Goal: Task Accomplishment & Management: Complete application form

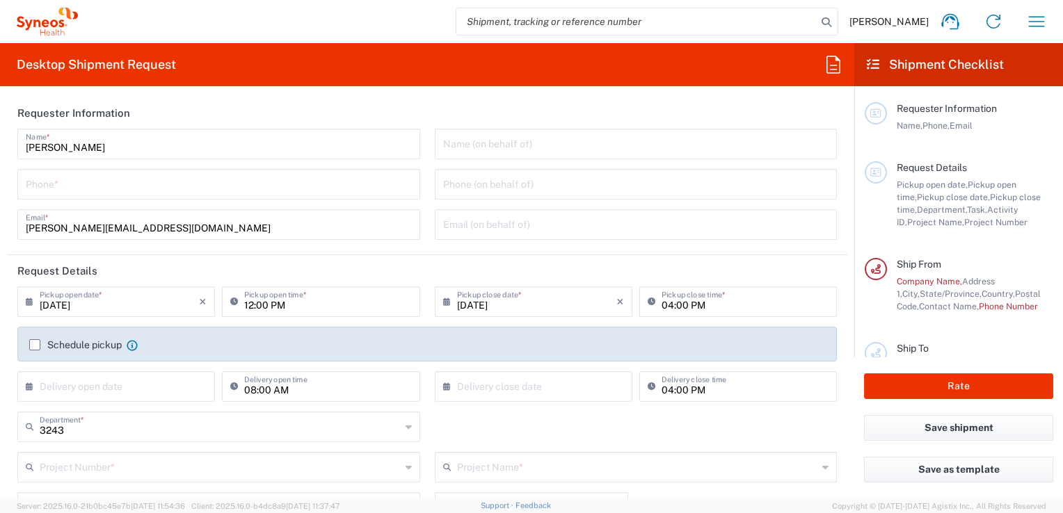
type input "INC Research Clin Svcs [GEOGRAPHIC_DATA]"
click at [26, 148] on input "Adan Guevara Cruz" at bounding box center [219, 143] width 386 height 24
click at [29, 143] on input "JoseAdan Guevara Cruz" at bounding box center [219, 143] width 386 height 24
type input "Jose Adan Guevara Cruz"
click at [220, 184] on input "tel" at bounding box center [219, 183] width 386 height 24
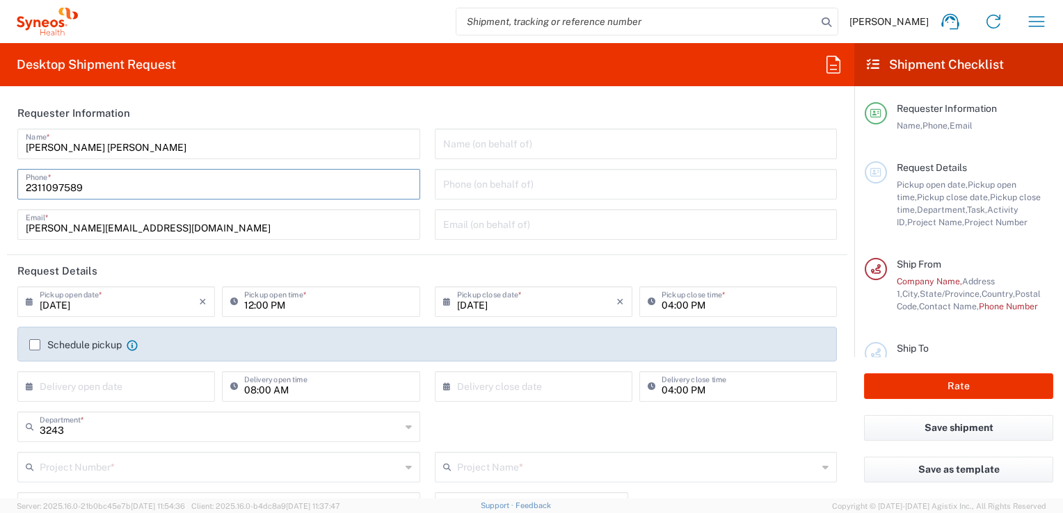
type input "2311097589"
drag, startPoint x: 116, startPoint y: 383, endPoint x: 17, endPoint y: 377, distance: 98.9
click at [116, 383] on input "text" at bounding box center [119, 385] width 159 height 24
click at [10, 363] on div "Schedule pickup When scheduling a pickup please be sure to meet the following c…" at bounding box center [427, 349] width 834 height 45
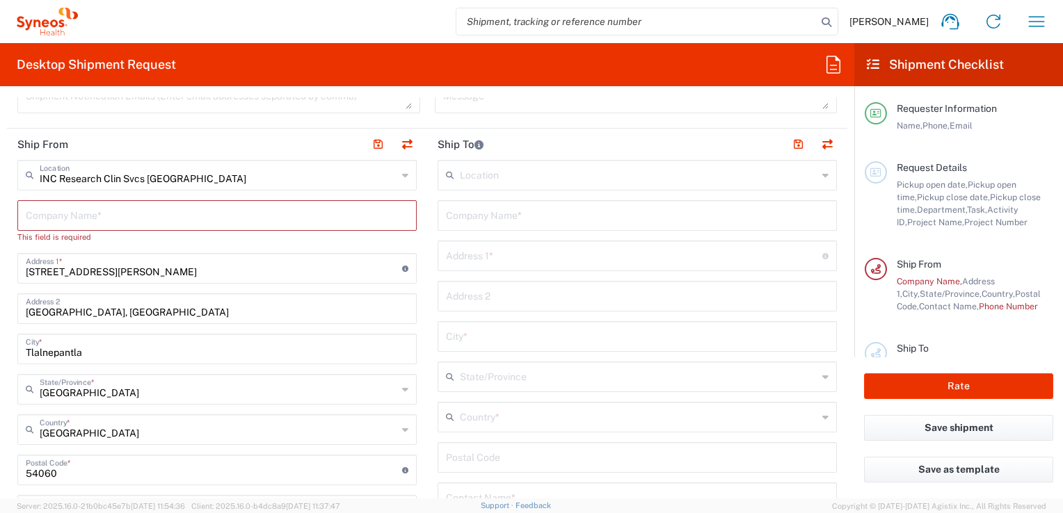
scroll to position [526, 0]
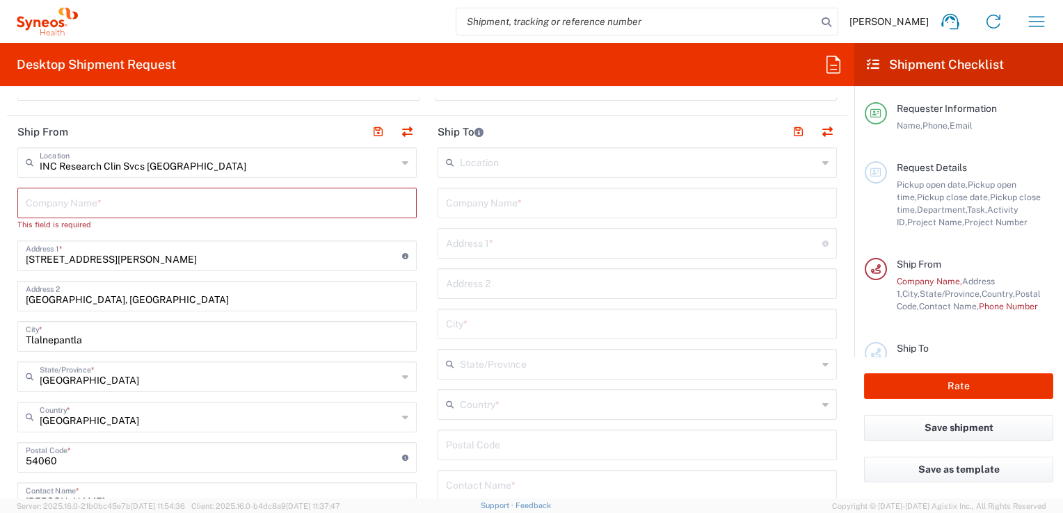
click at [503, 165] on input "text" at bounding box center [638, 162] width 357 height 24
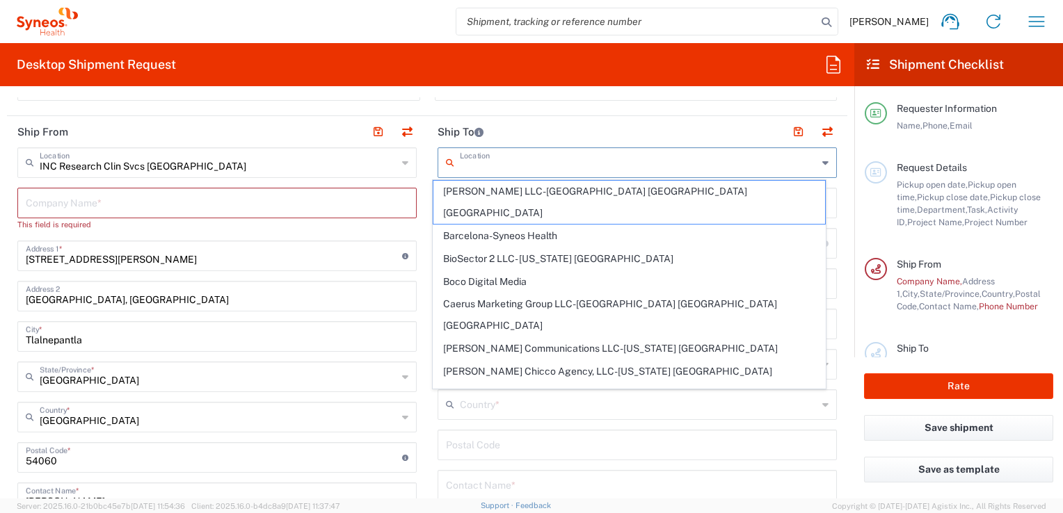
click at [428, 207] on main "Location Addison Whitney LLC-Morrisvile NC US Barcelona-Syneos Health BioSector…" at bounding box center [637, 439] width 420 height 584
click at [328, 198] on input "text" at bounding box center [217, 202] width 382 height 24
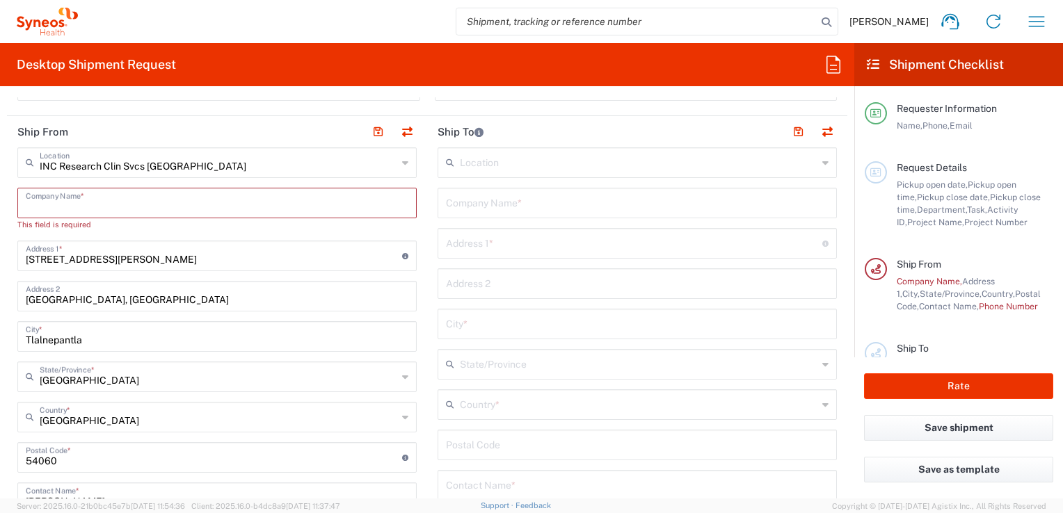
click at [74, 203] on input "text" at bounding box center [217, 202] width 382 height 24
type input "INS"
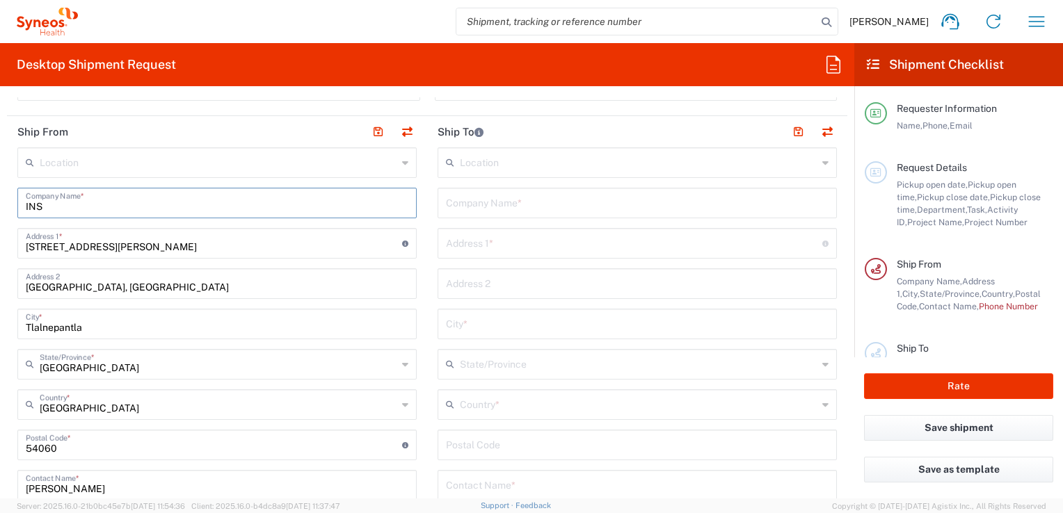
click at [74, 203] on input "INS" at bounding box center [217, 202] width 382 height 24
drag, startPoint x: 52, startPoint y: 205, endPoint x: 22, endPoint y: 207, distance: 30.0
click at [22, 207] on div "INS Company Name *" at bounding box center [216, 203] width 399 height 31
type input "INC"
click at [101, 166] on input "text" at bounding box center [218, 162] width 357 height 24
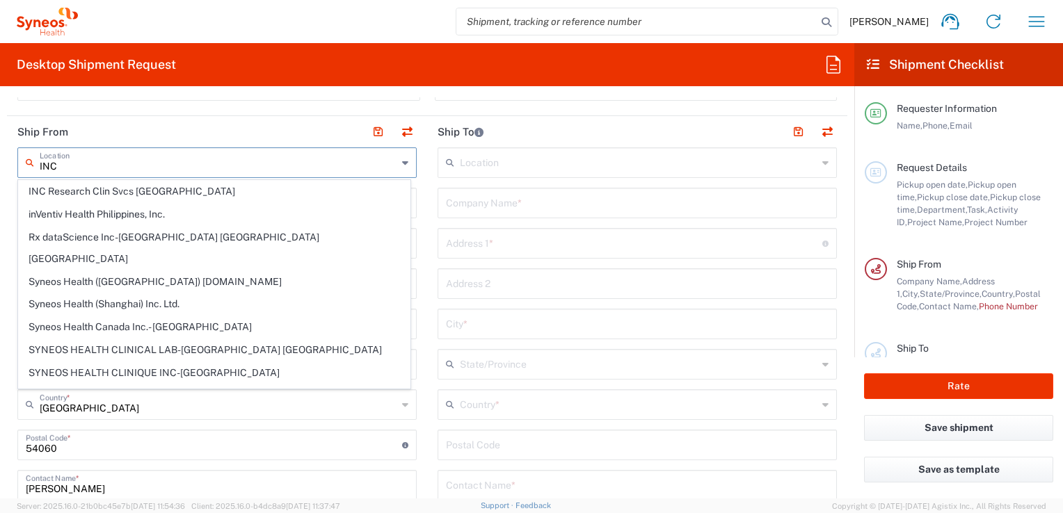
click at [120, 194] on span "INC Research Clin Svcs Mexico" at bounding box center [214, 192] width 391 height 22
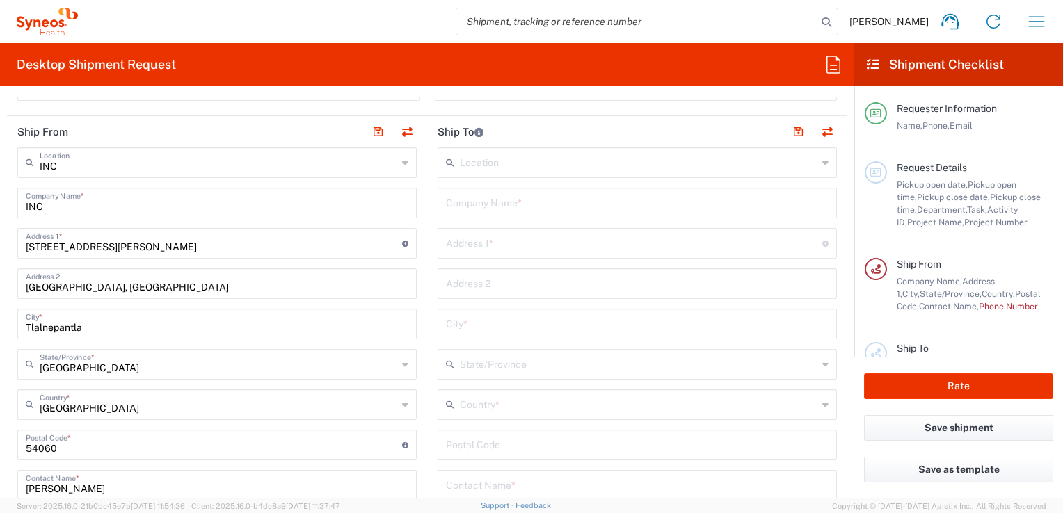
type input "INC Research Clin Svcs Mexico"
click at [420, 204] on main "INC Research Clin Svcs Mexico Location INC Research Clin Svcs Mexico Addison Wh…" at bounding box center [217, 465] width 420 height 637
click at [485, 160] on input "text" at bounding box center [638, 162] width 357 height 24
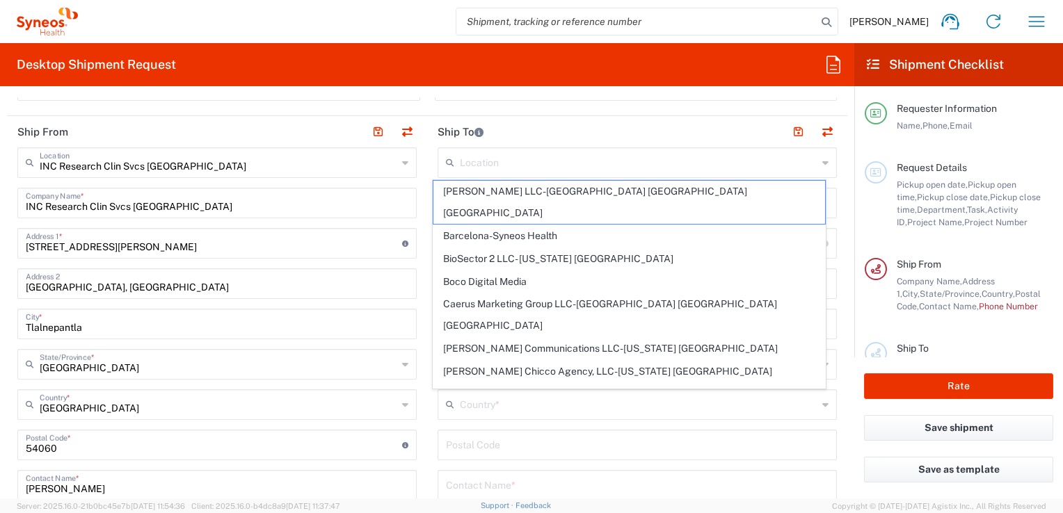
click at [427, 198] on main "Location Addison Whitney LLC-Morrisvile NC US Barcelona-Syneos Health BioSector…" at bounding box center [637, 439] width 420 height 584
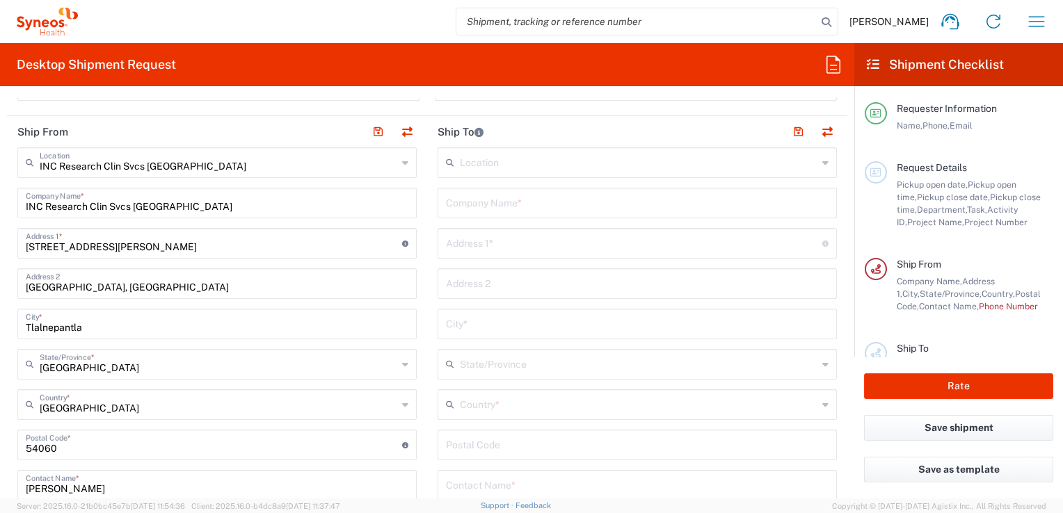
click at [541, 249] on input "text" at bounding box center [634, 242] width 376 height 24
type input "Cumbres de Acultzingo 27"
